Goal: Use online tool/utility: Use online tool/utility

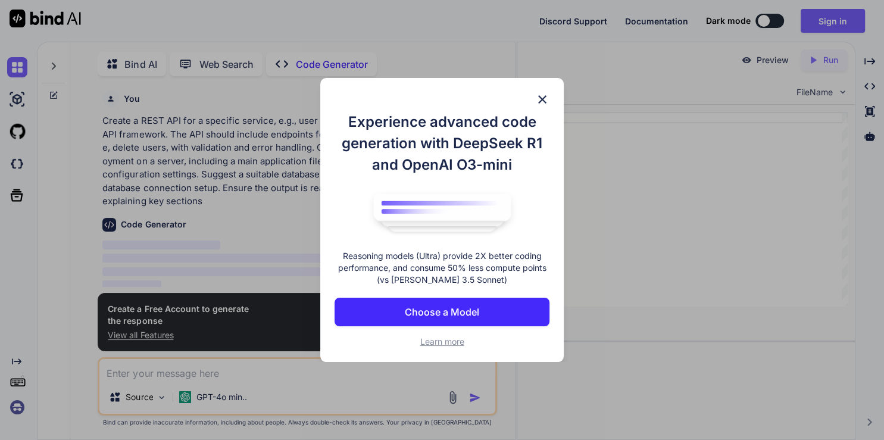
type textarea "x"
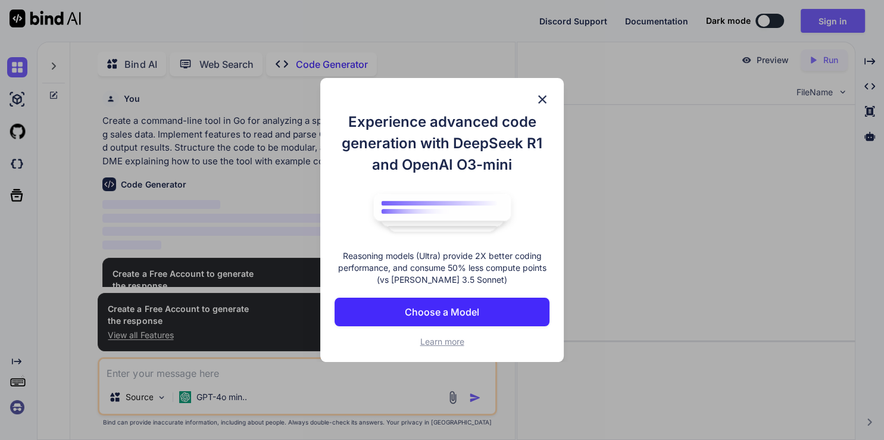
click at [543, 100] on img at bounding box center [542, 99] width 14 height 14
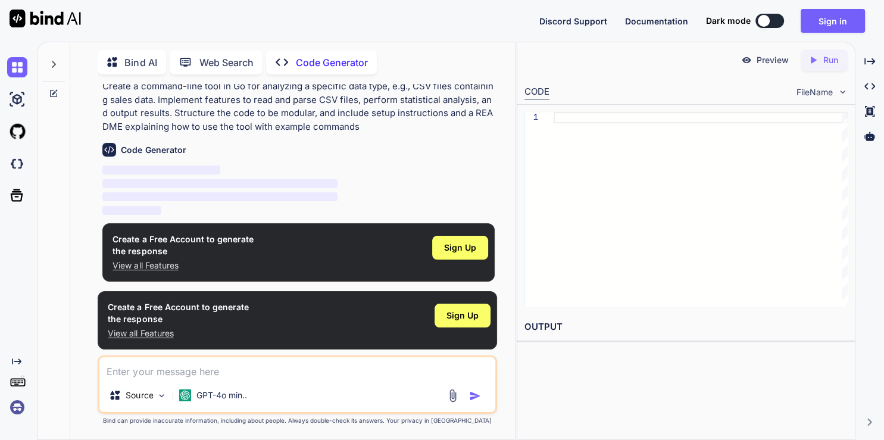
scroll to position [33, 0]
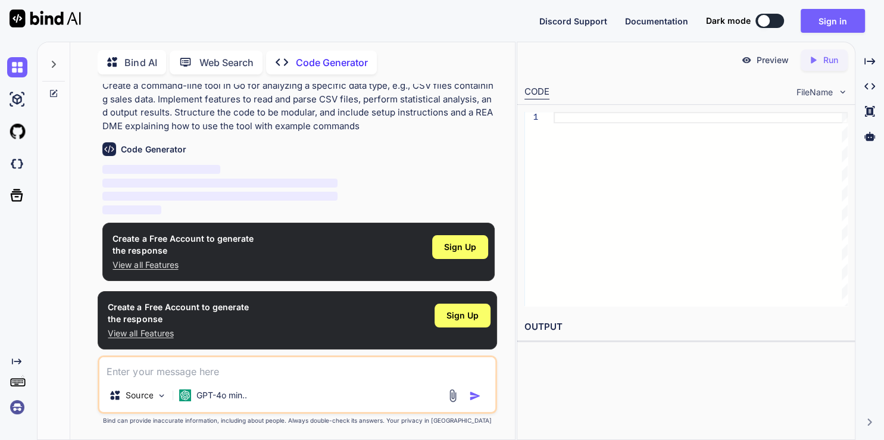
type textarea "x"
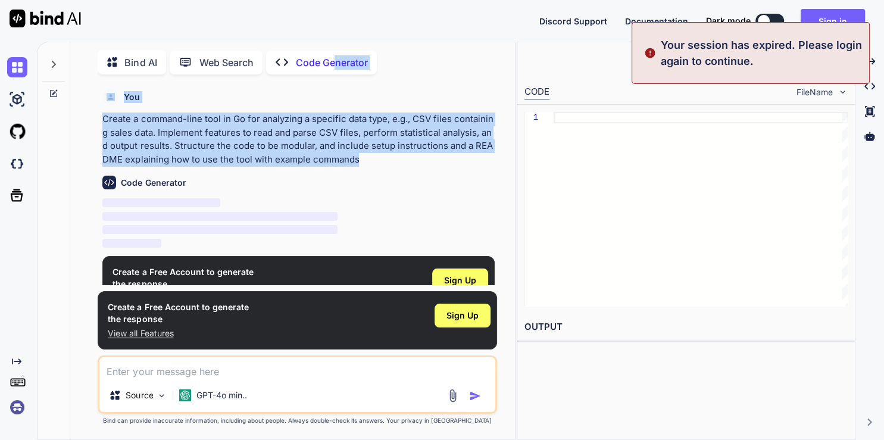
drag, startPoint x: 390, startPoint y: 132, endPoint x: 337, endPoint y: 74, distance: 78.4
click at [337, 84] on div "You Create a command-line tool in Go for analyzing a specific data type, e.g., …" at bounding box center [298, 184] width 396 height 201
click at [189, 118] on p "Create a command-line tool in Go for analyzing a specific data type, e.g., CSV …" at bounding box center [298, 139] width 392 height 54
